Goal: Browse casually

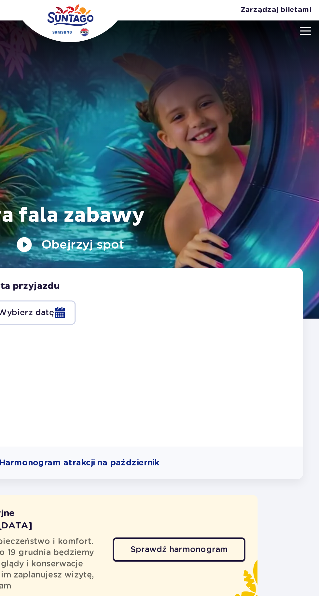
click at [313, 17] on button at bounding box center [309, 19] width 7 height 7
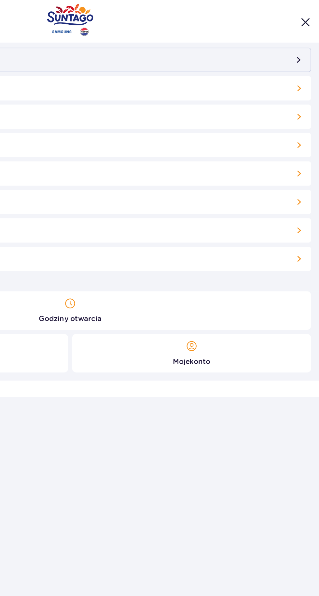
click at [312, 13] on img "Zamknij menu" at bounding box center [310, 14] width 6 height 6
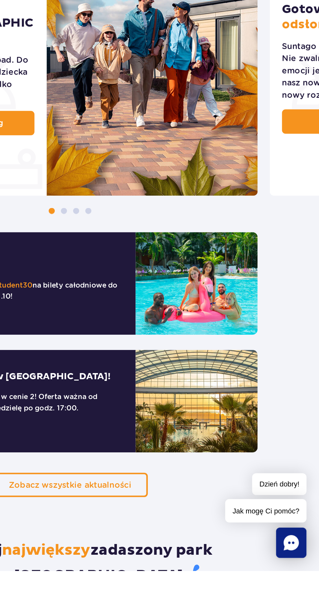
scroll to position [278, 0]
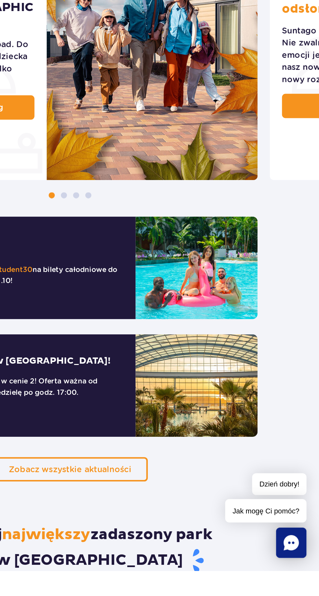
click at [300, 583] on icon "Chat" at bounding box center [301, 579] width 10 height 10
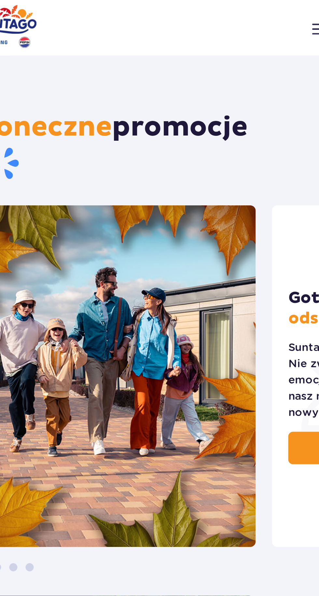
scroll to position [0, 0]
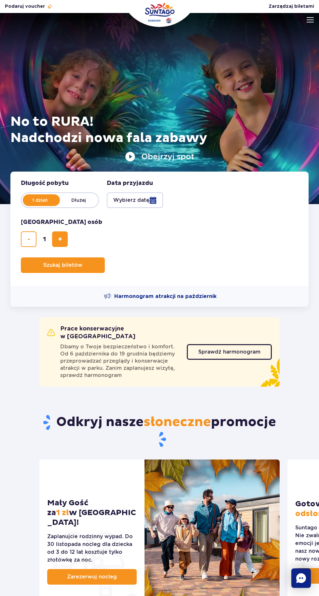
click at [162, 16] on img "Park of Poland" at bounding box center [160, 13] width 30 height 21
click at [172, 155] on button "Obejrzyj spot" at bounding box center [159, 157] width 69 height 10
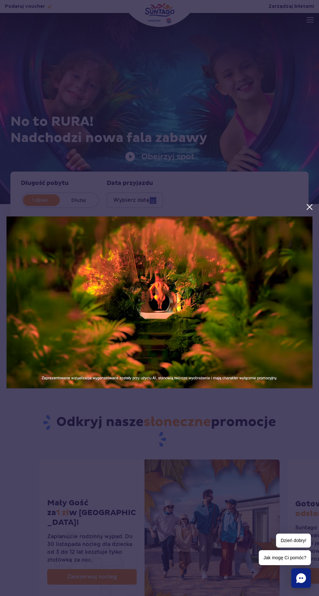
click at [312, 207] on button "menu.aria_label.close_suntago_spot_modal" at bounding box center [309, 207] width 8 height 8
